Goal: Find specific fact: Find specific fact

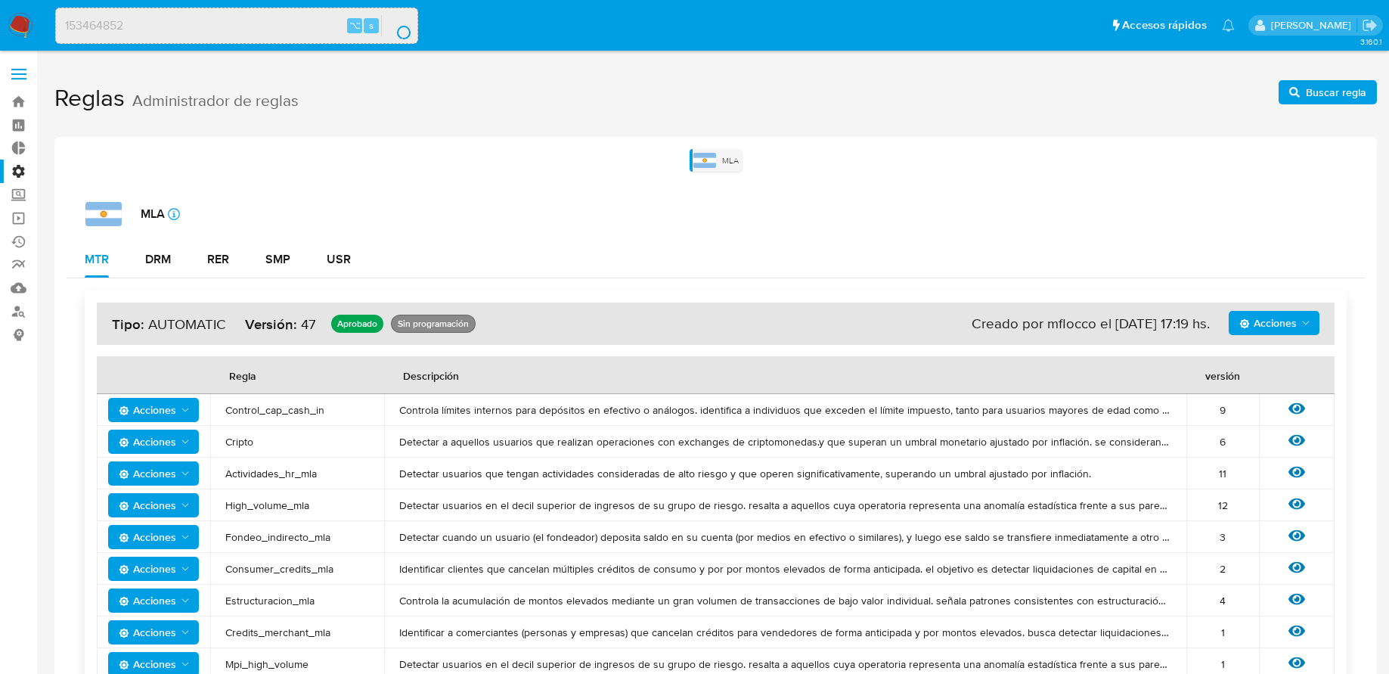
scroll to position [711, 0]
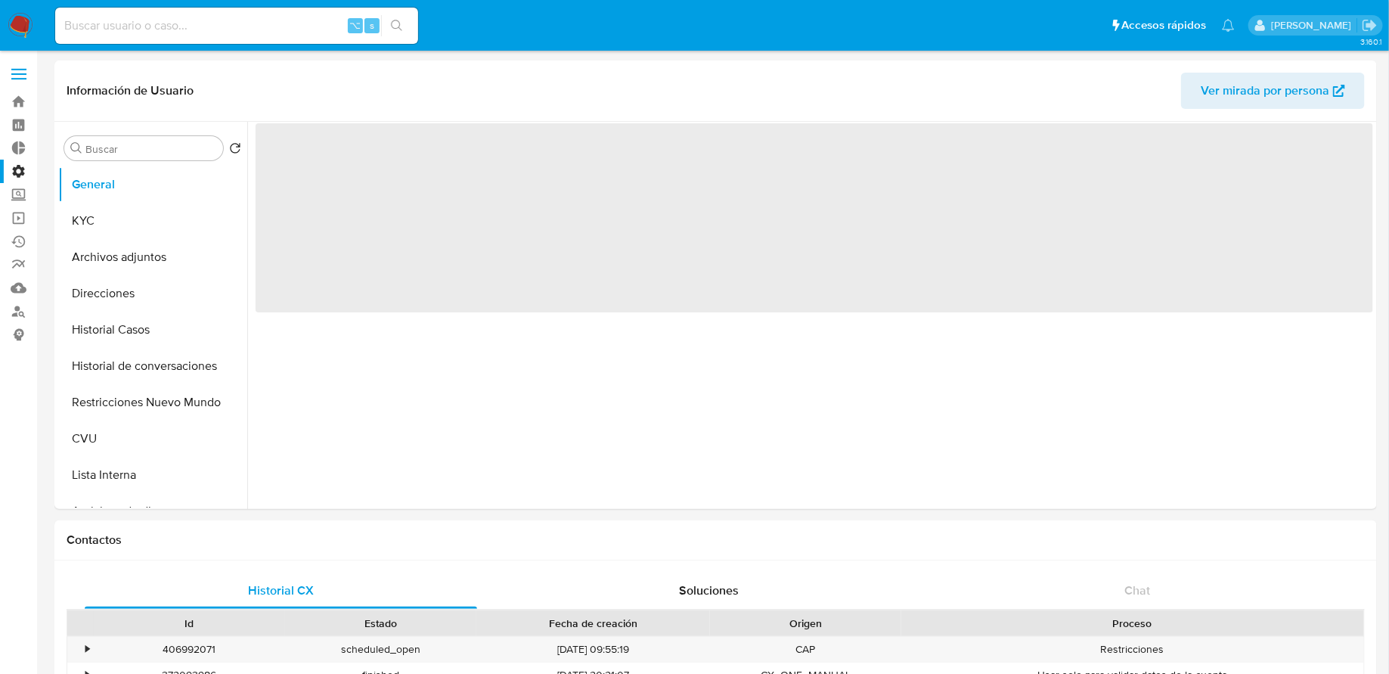
select select "10"
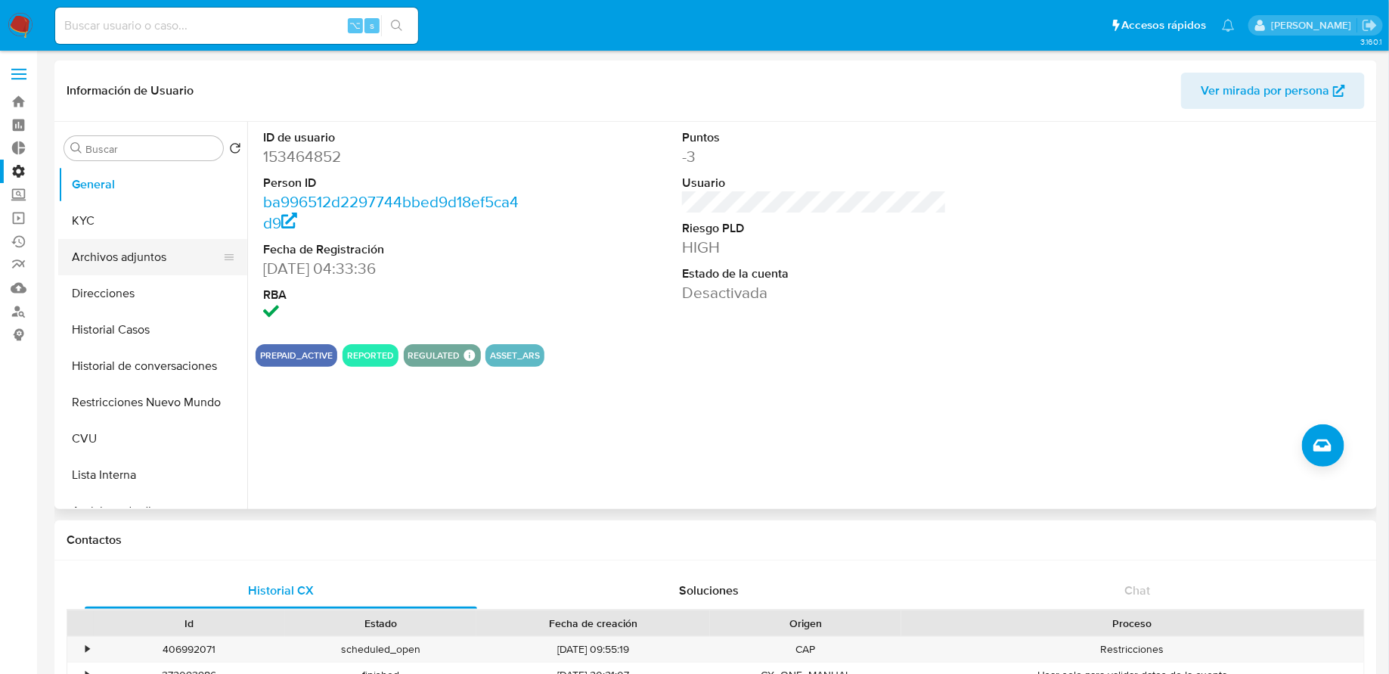
click at [128, 239] on button "Archivos adjuntos" at bounding box center [146, 257] width 177 height 36
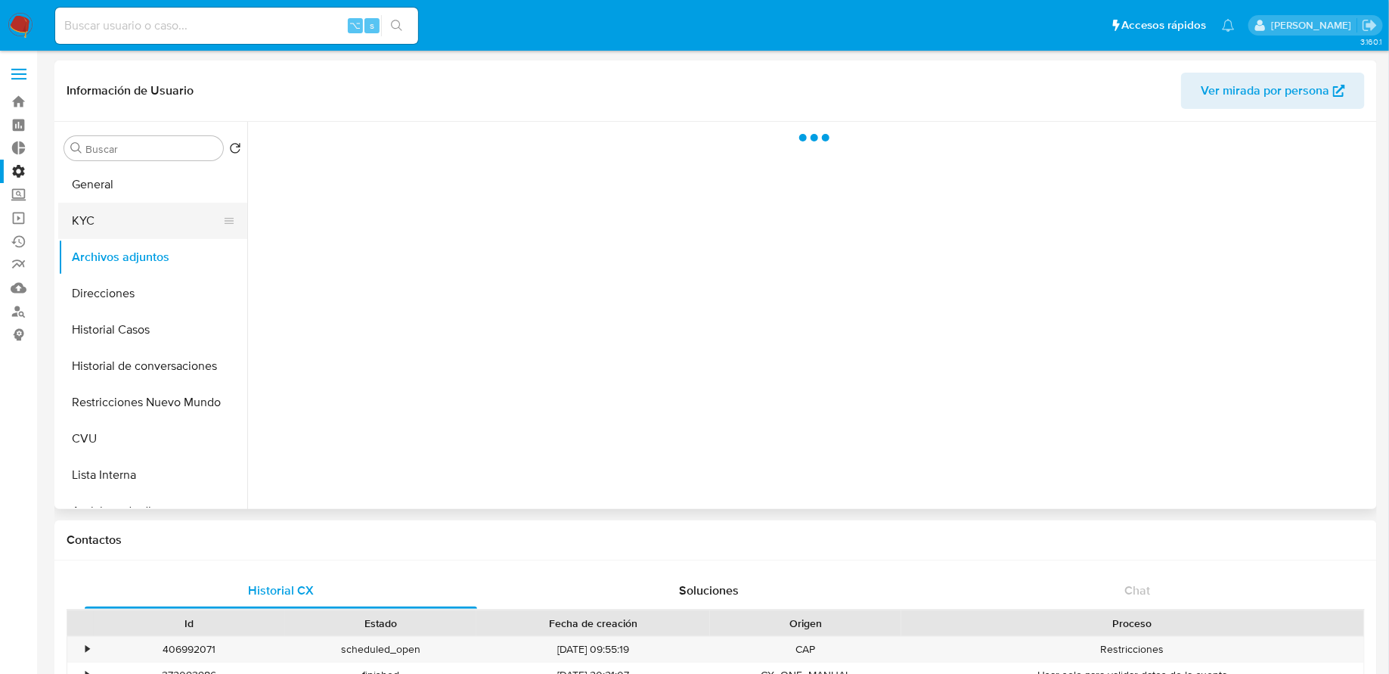
click at [123, 212] on button "KYC" at bounding box center [146, 221] width 177 height 36
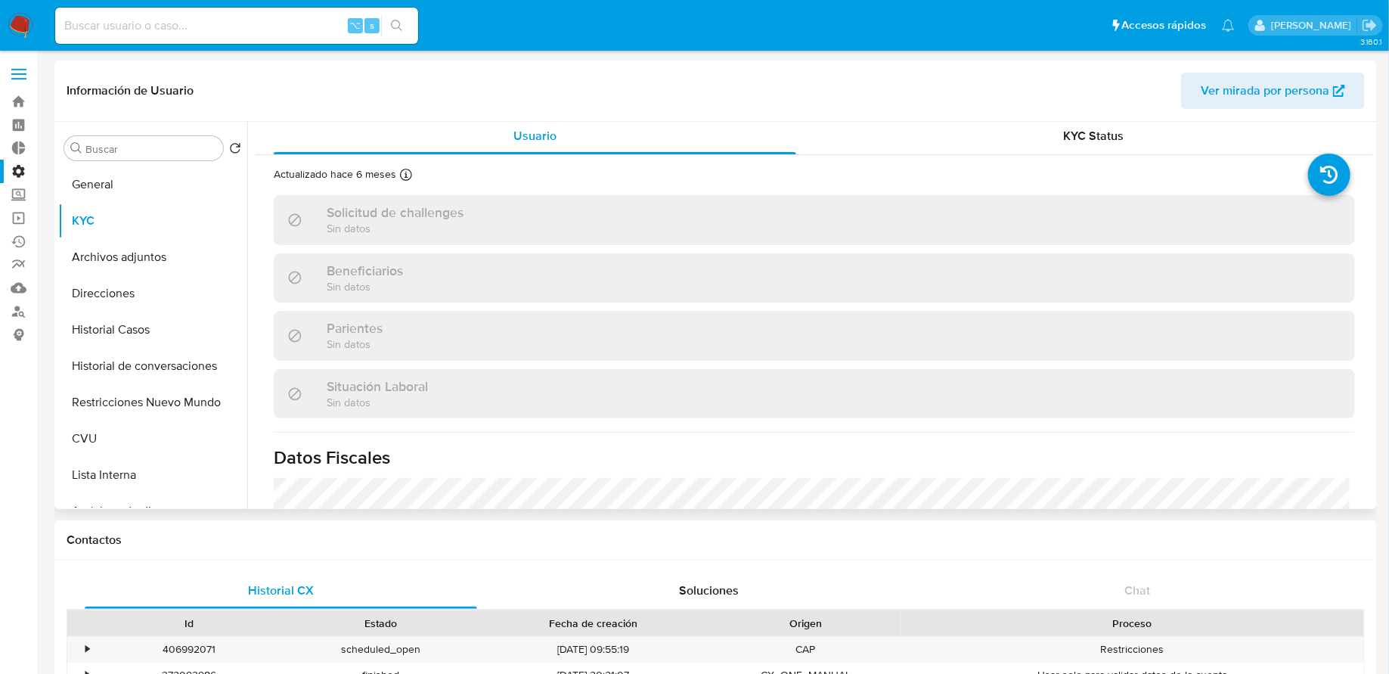
scroll to position [12, 0]
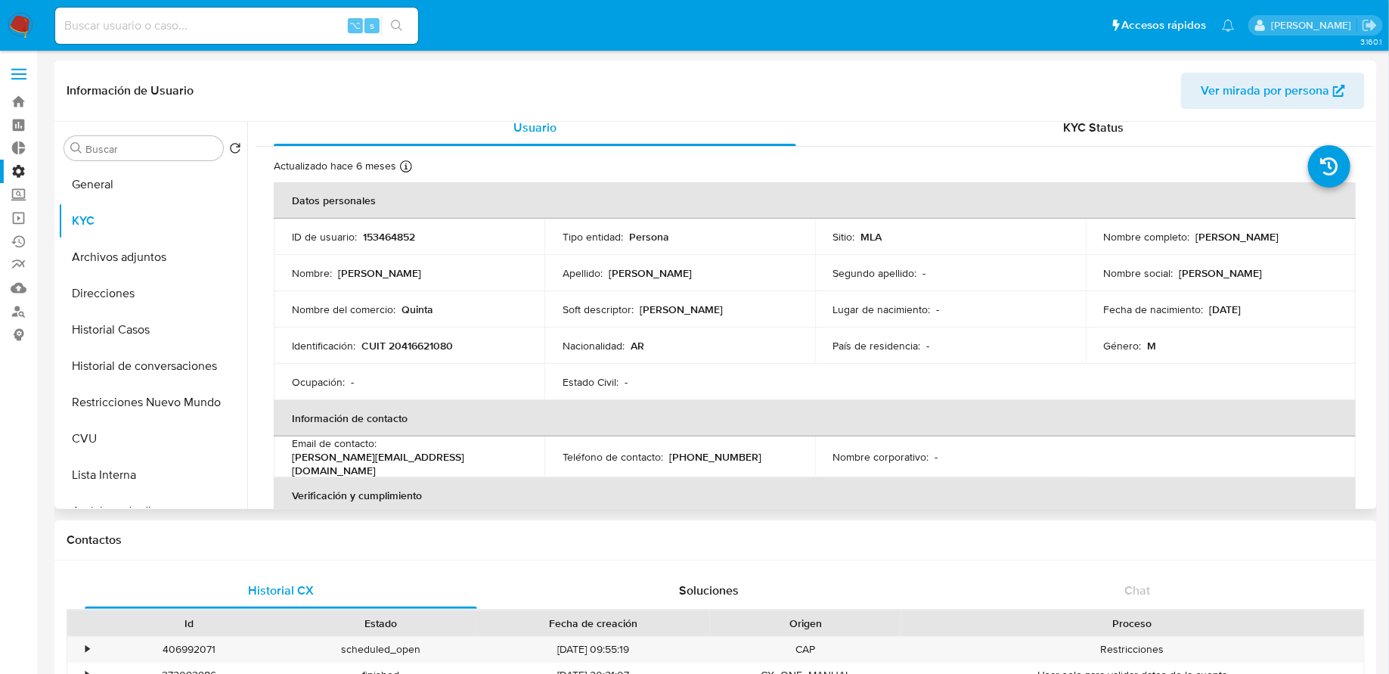
click at [426, 345] on p "CUIT 20416621080" at bounding box center [408, 346] width 92 height 14
copy p "20416621080"
click at [396, 344] on p "CUIT 20416621080" at bounding box center [408, 346] width 92 height 14
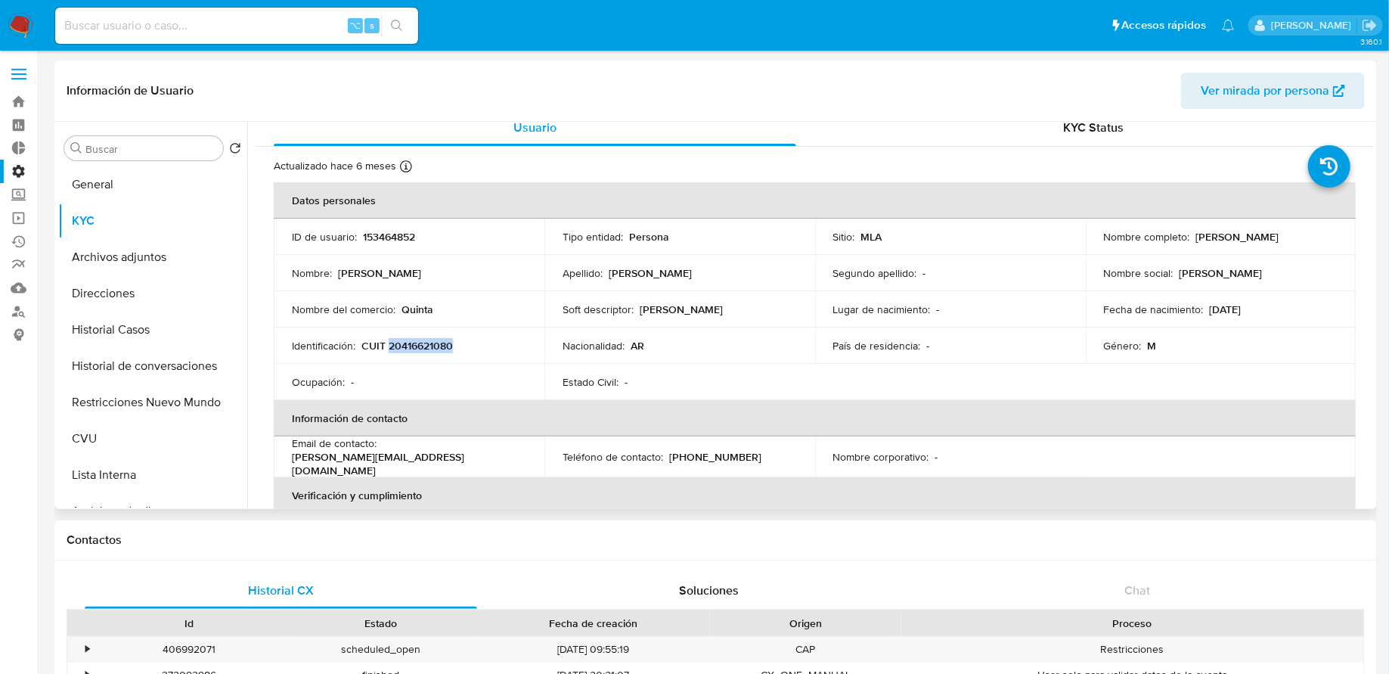
click at [408, 343] on p "CUIT 20416621080" at bounding box center [408, 346] width 92 height 14
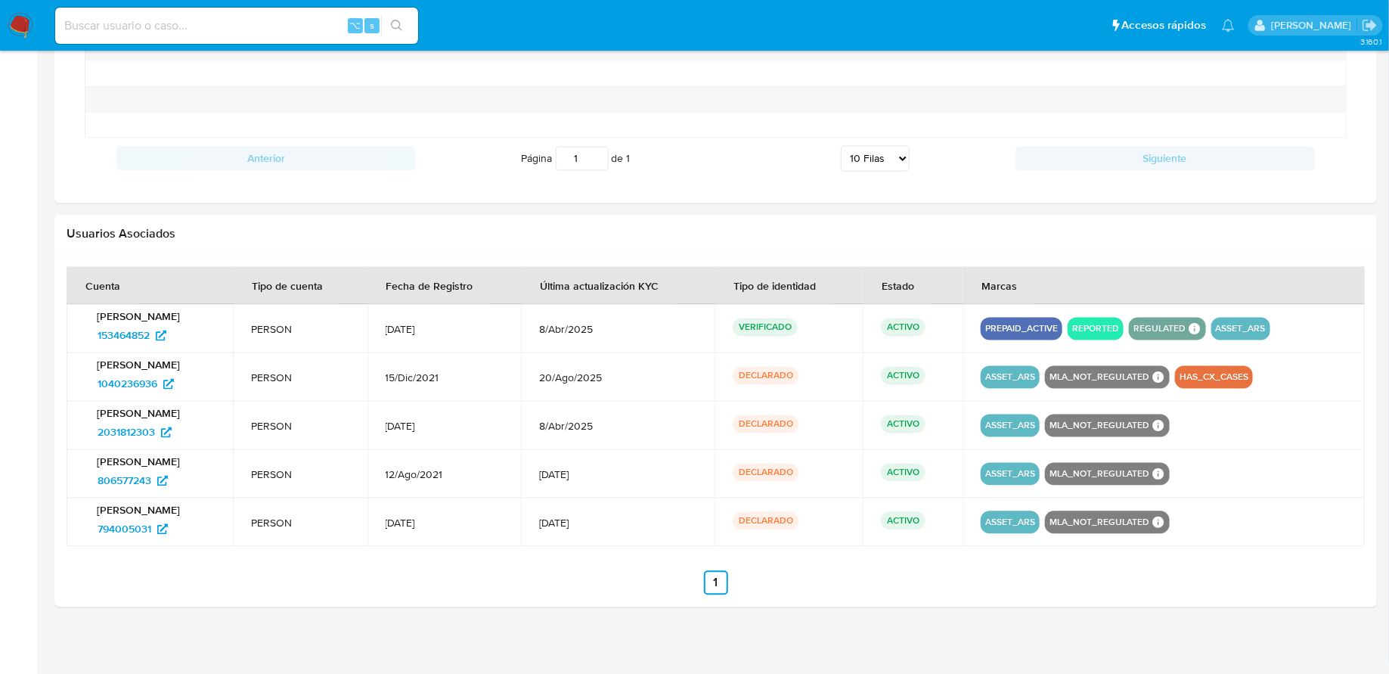
scroll to position [0, 0]
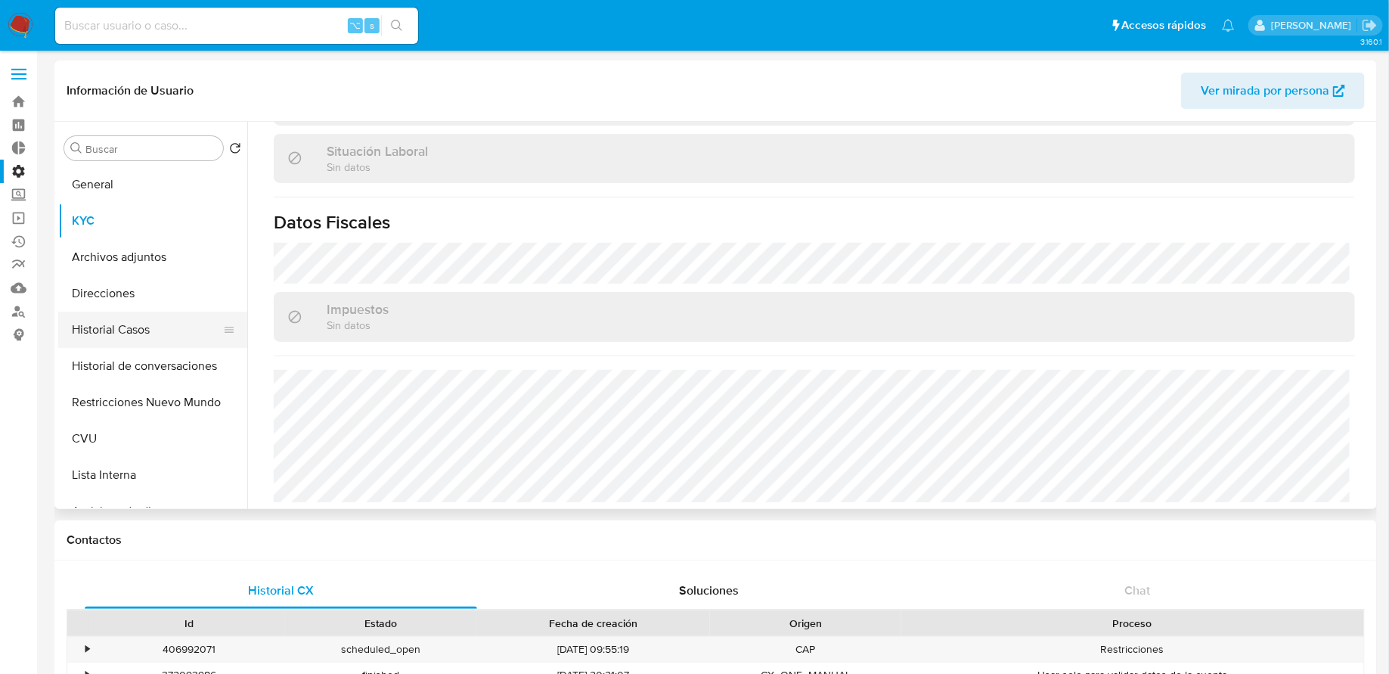
click at [138, 317] on button "Historial Casos" at bounding box center [146, 330] width 177 height 36
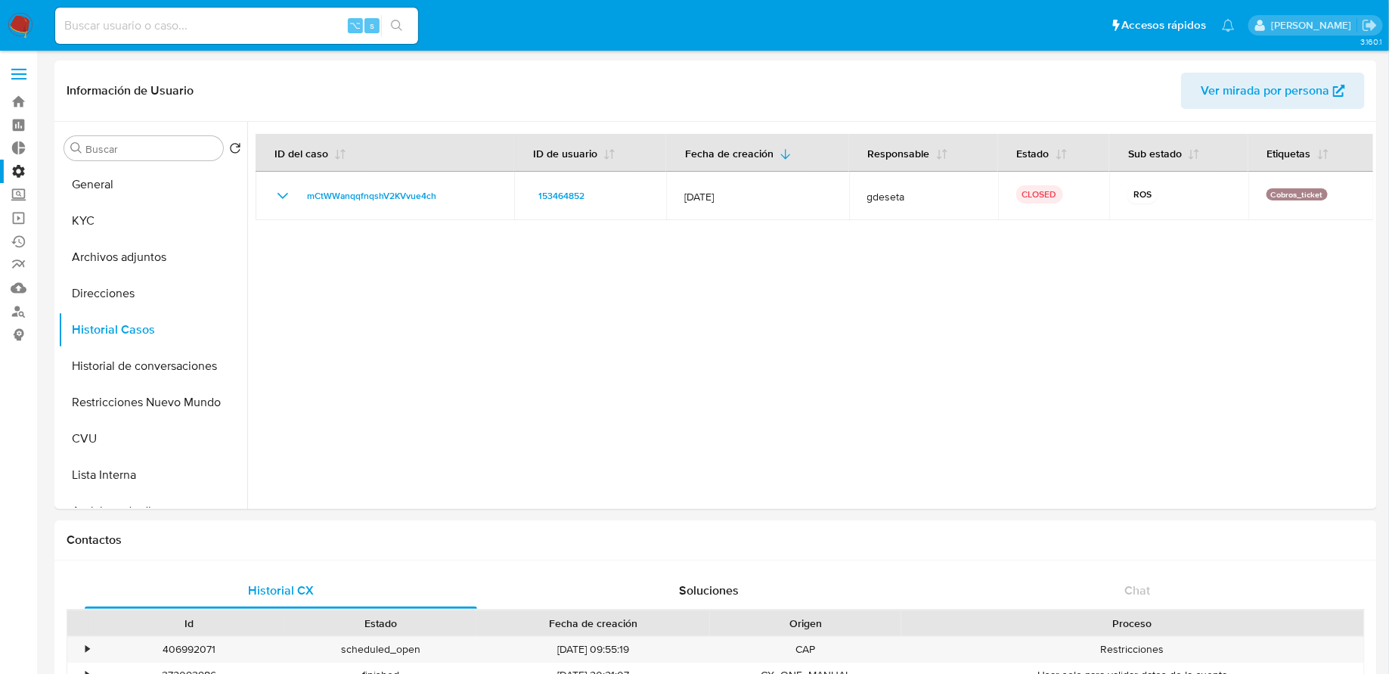
click at [290, 23] on input at bounding box center [236, 26] width 363 height 20
paste input "153464852"
type input "153464852"
